Goal: Navigation & Orientation: Find specific page/section

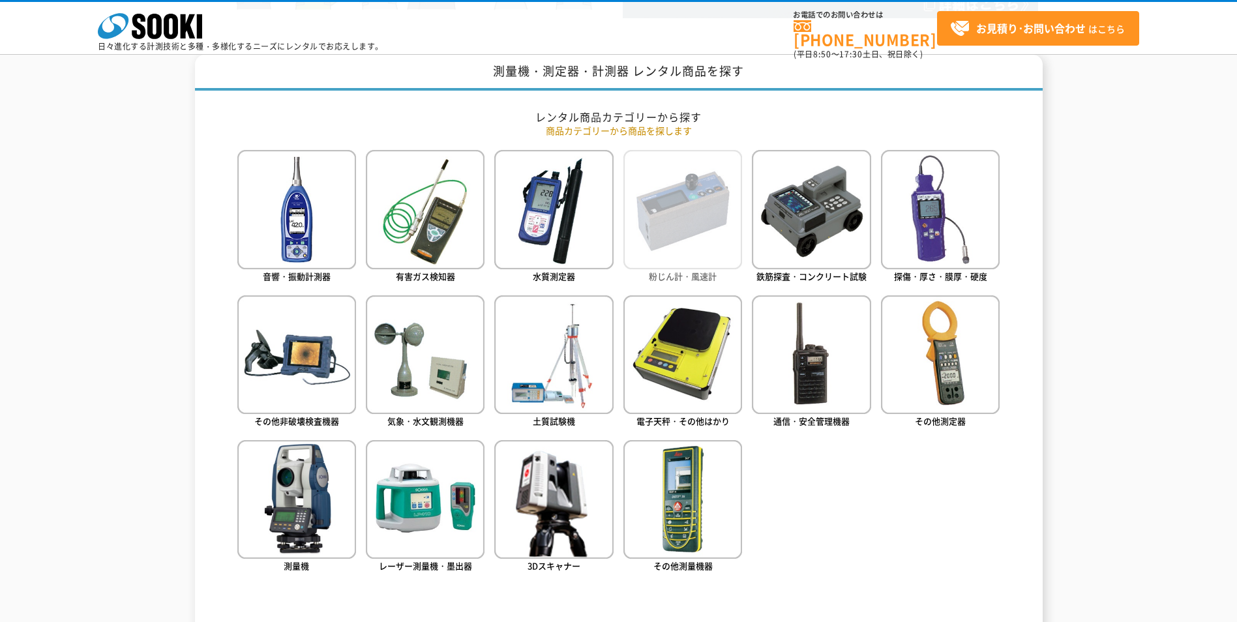
scroll to position [522, 0]
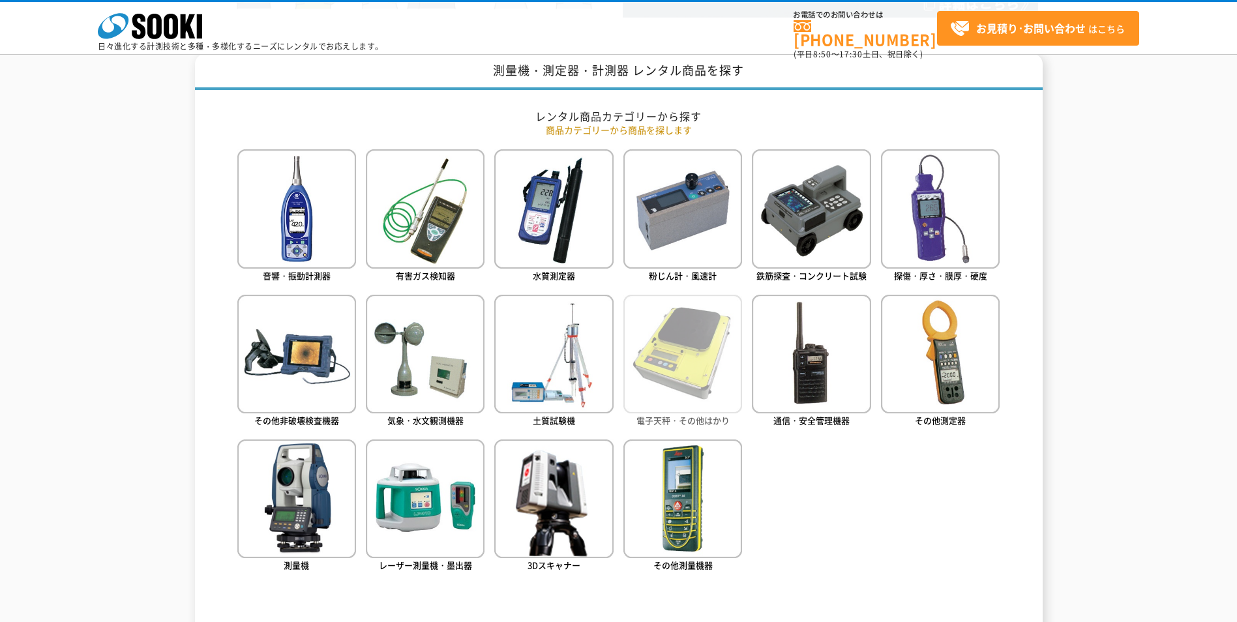
click at [682, 386] on img at bounding box center [682, 354] width 119 height 119
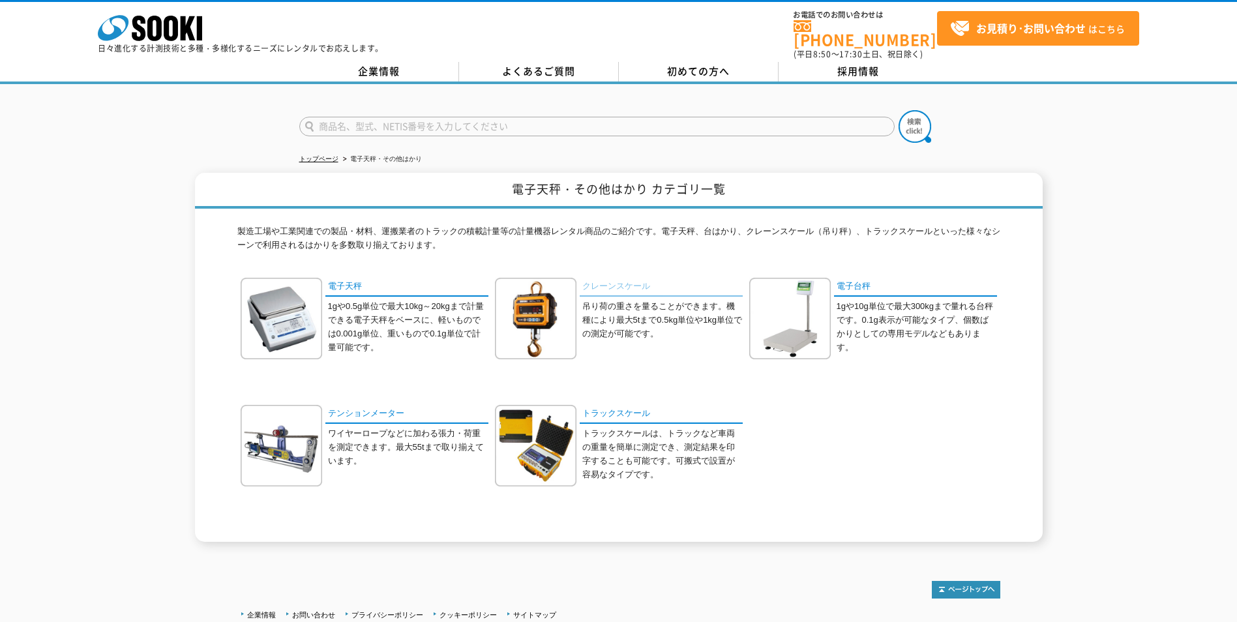
click at [633, 278] on link "クレーンスケール" at bounding box center [661, 287] width 163 height 19
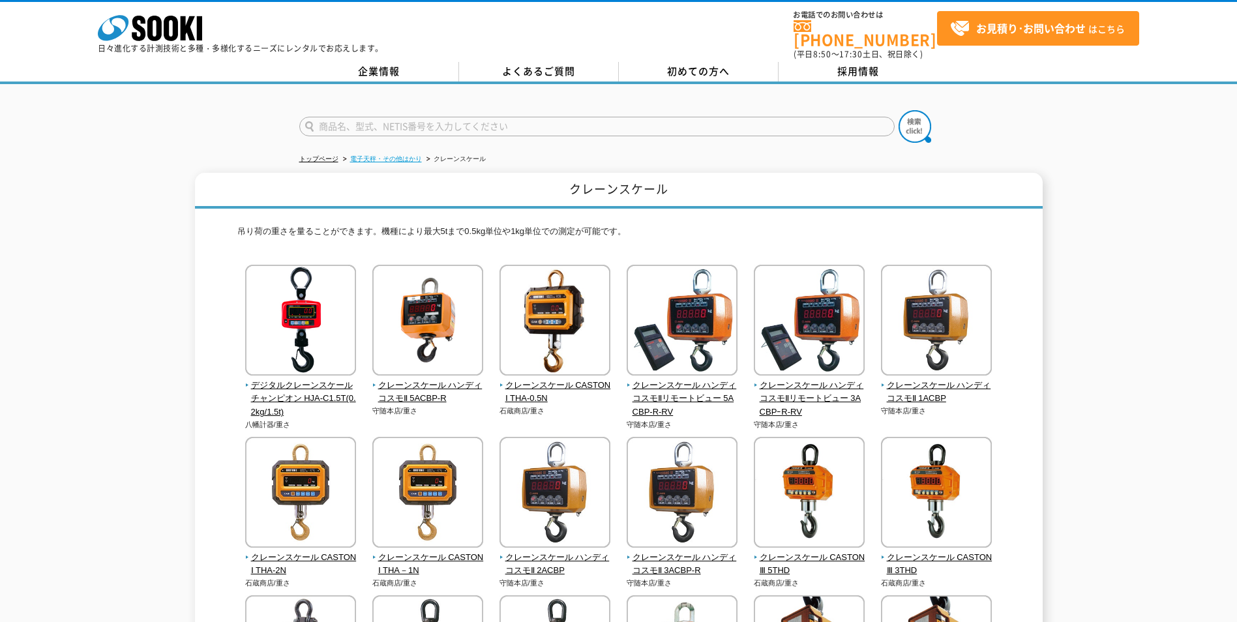
click at [365, 155] on link "電子天秤・その他はかり" at bounding box center [386, 158] width 72 height 7
click at [308, 155] on link "トップページ" at bounding box center [318, 158] width 39 height 7
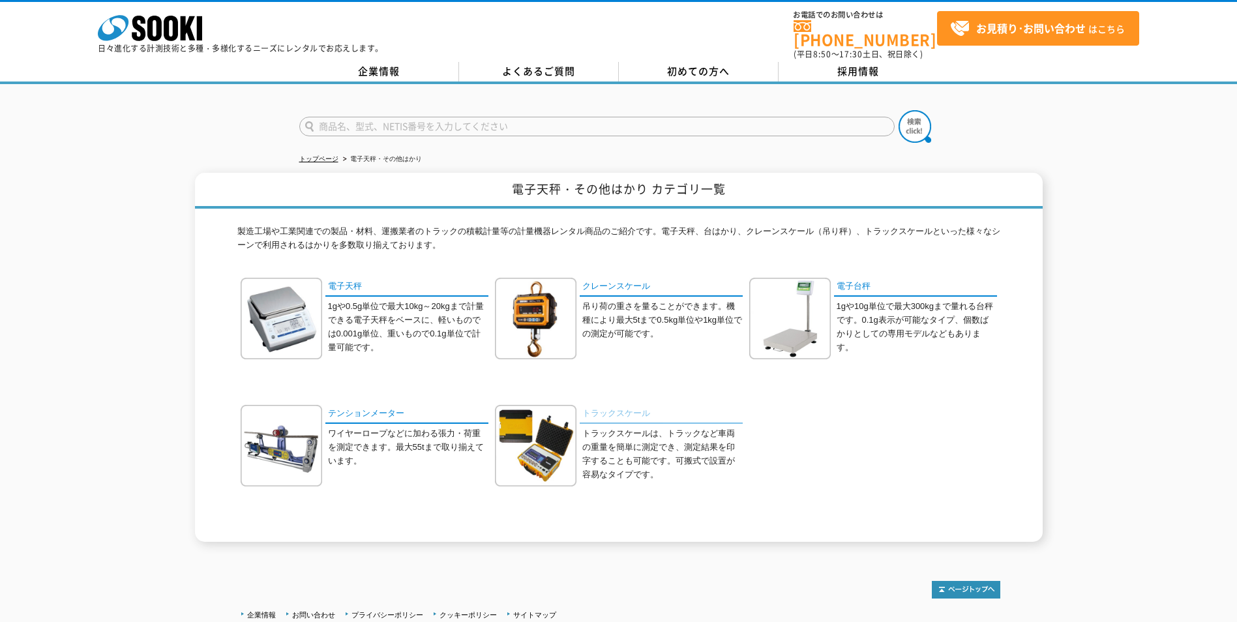
click at [620, 408] on link "トラックスケール" at bounding box center [661, 414] width 163 height 19
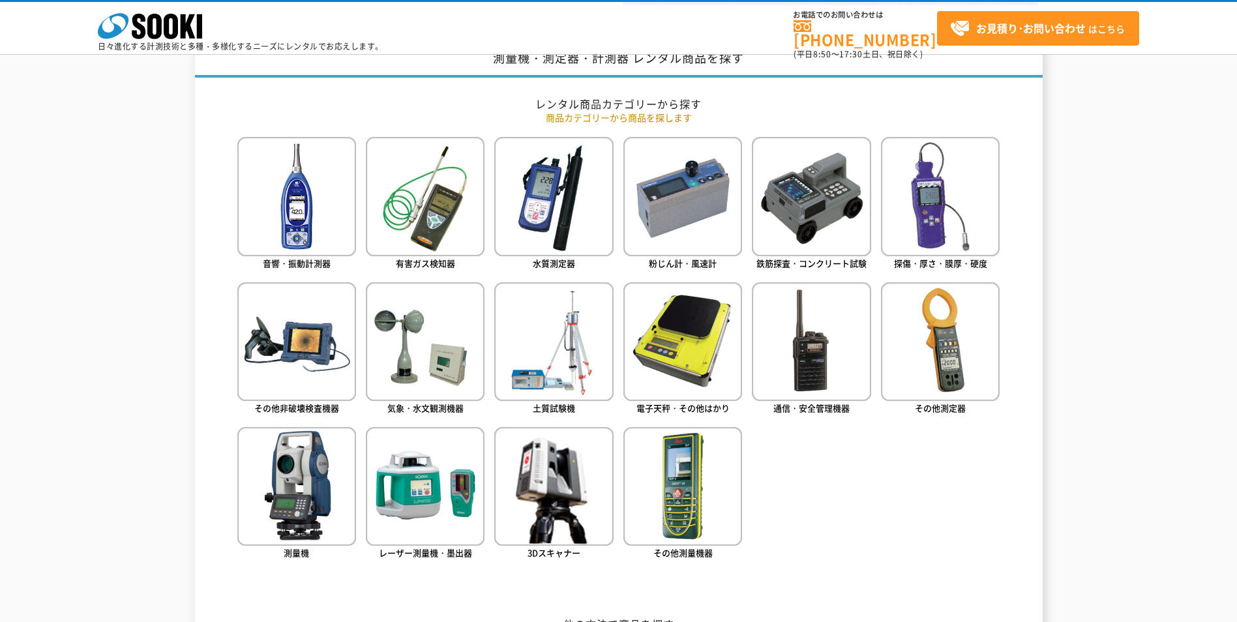
scroll to position [522, 0]
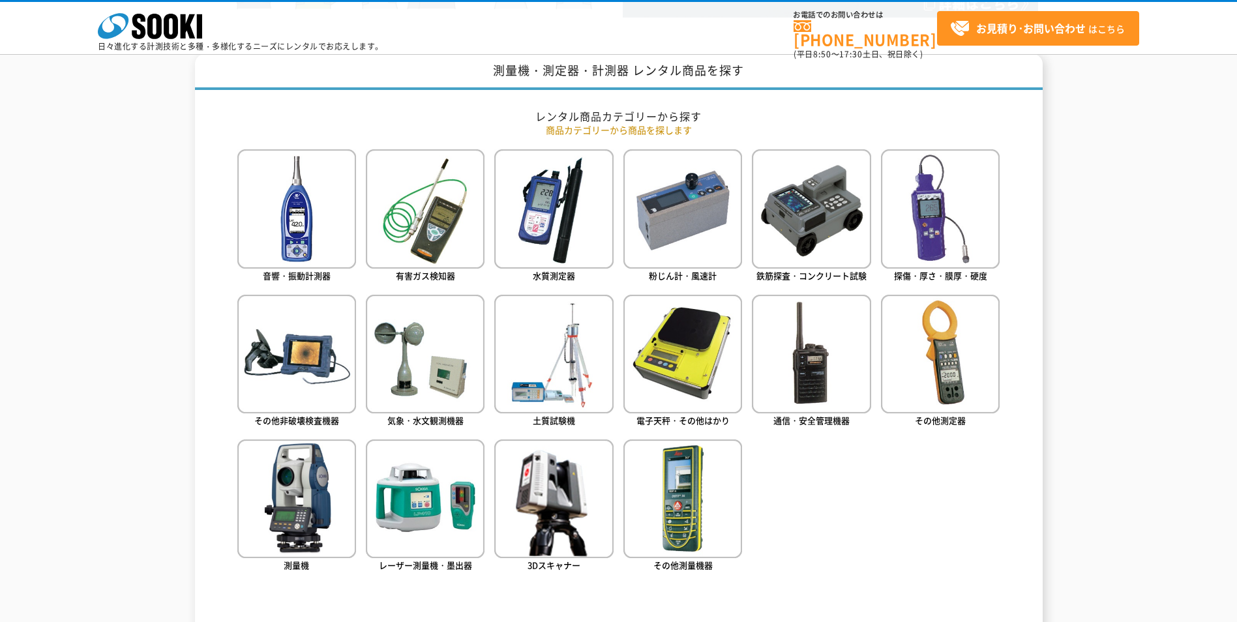
click at [944, 367] on img at bounding box center [940, 354] width 119 height 119
